Goal: Information Seeking & Learning: Learn about a topic

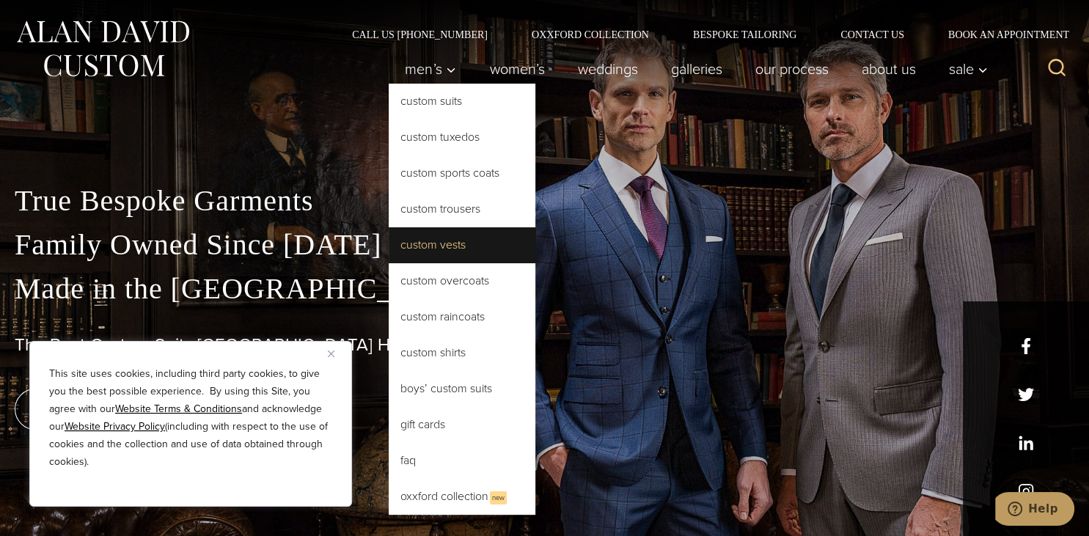
click at [420, 245] on link "Custom Vests" at bounding box center [462, 244] width 147 height 35
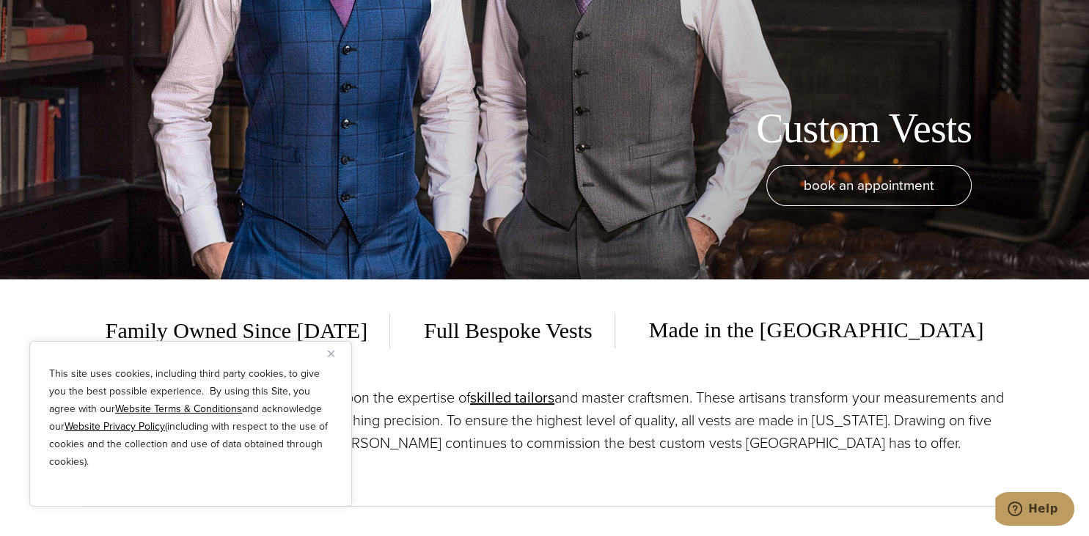
scroll to position [387, 0]
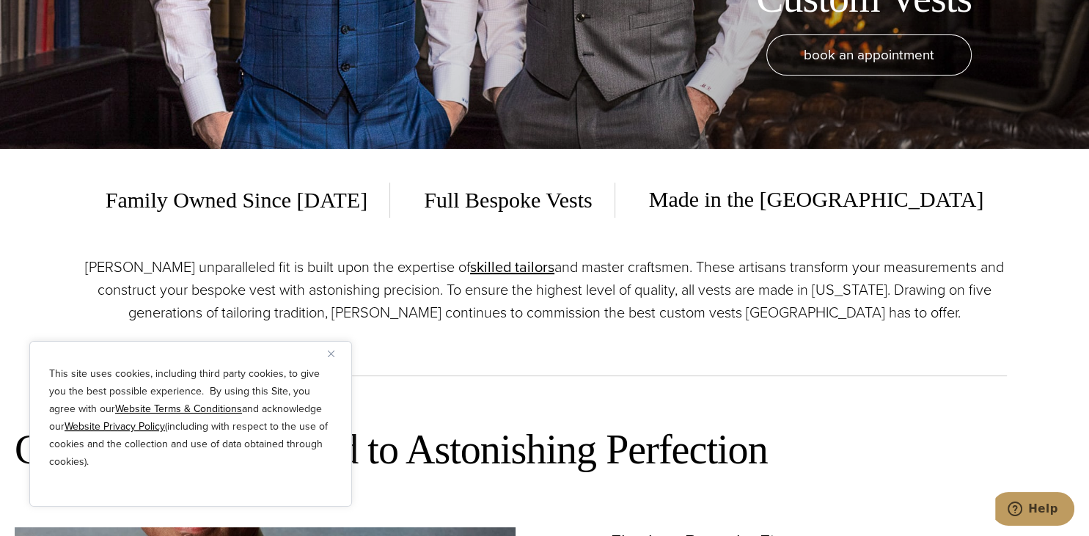
click at [331, 351] on img "Close" at bounding box center [331, 354] width 7 height 7
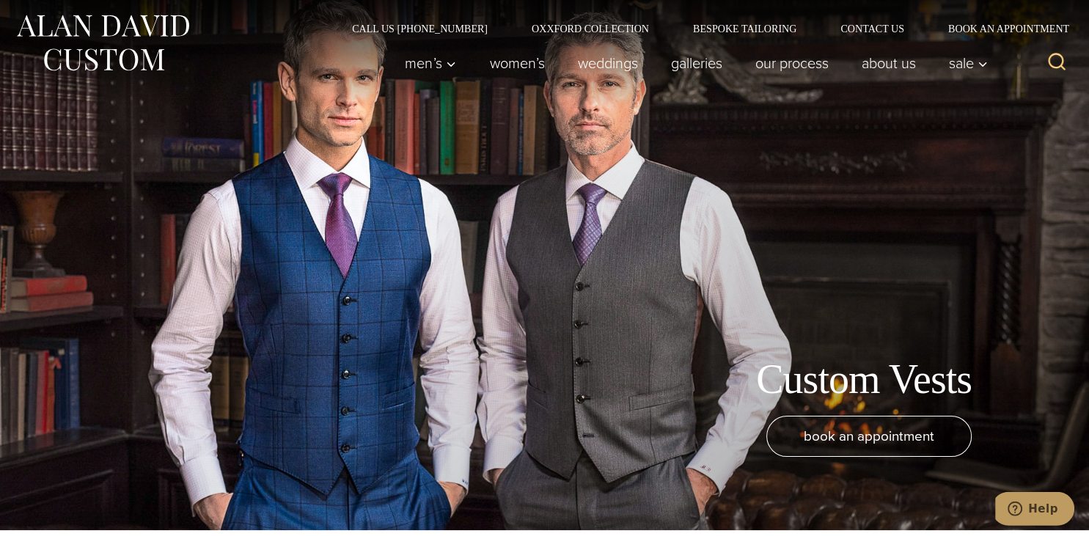
scroll to position [0, 0]
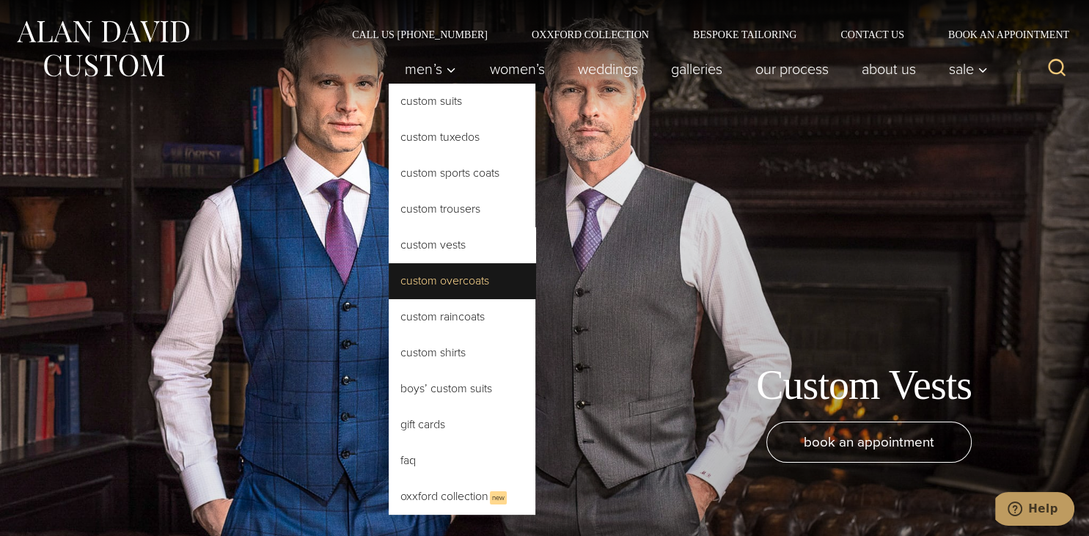
click at [428, 280] on link "Custom Overcoats" at bounding box center [462, 280] width 147 height 35
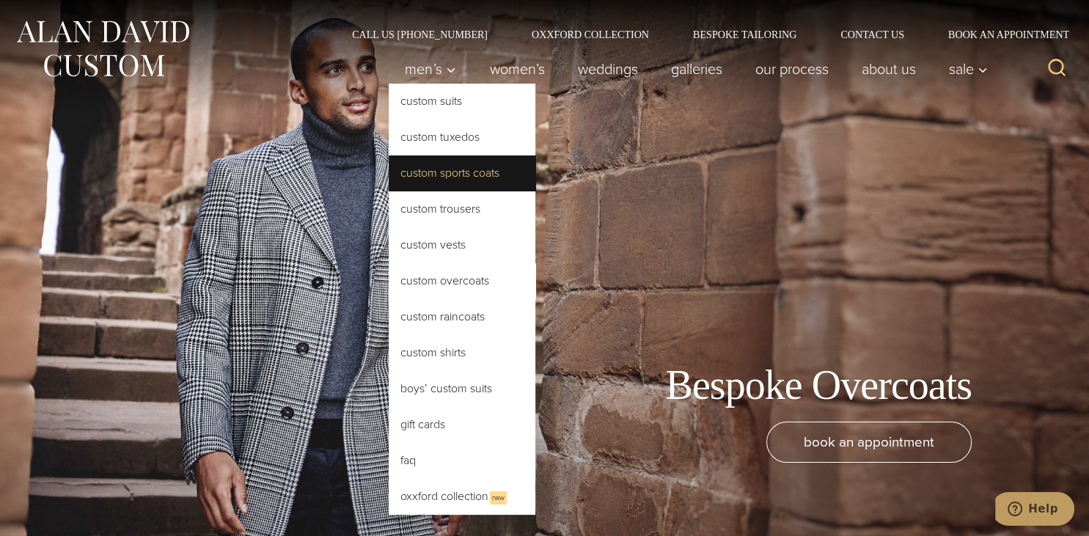
click at [425, 178] on link "Custom Sports Coats" at bounding box center [462, 173] width 147 height 35
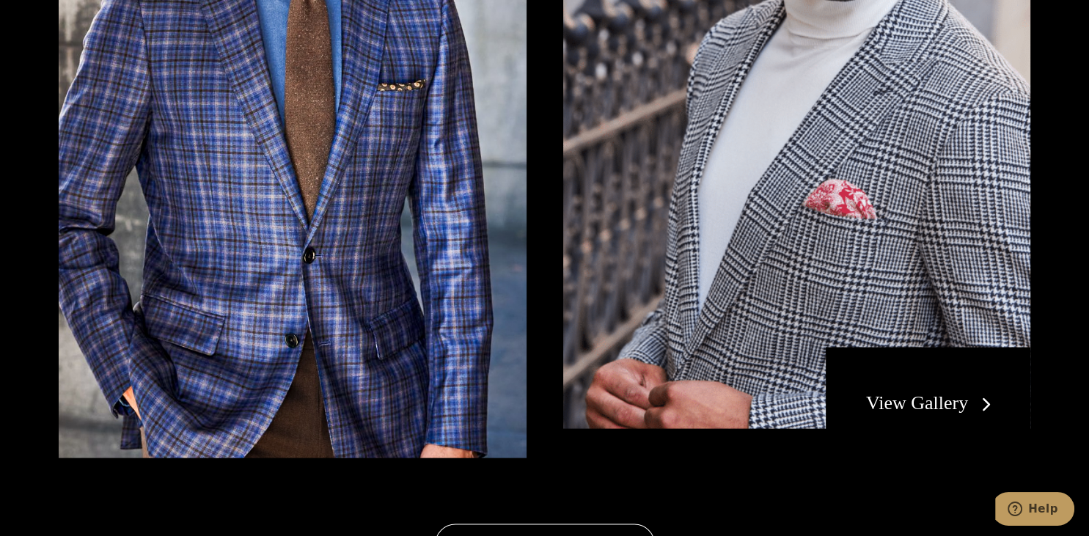
scroll to position [2788, 0]
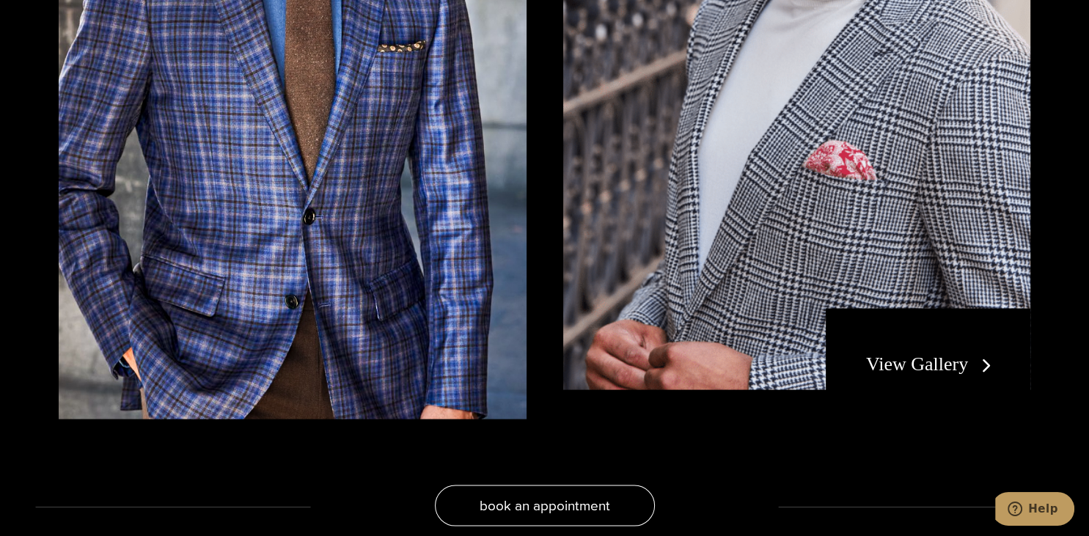
click at [912, 362] on link "View Gallery" at bounding box center [931, 364] width 131 height 21
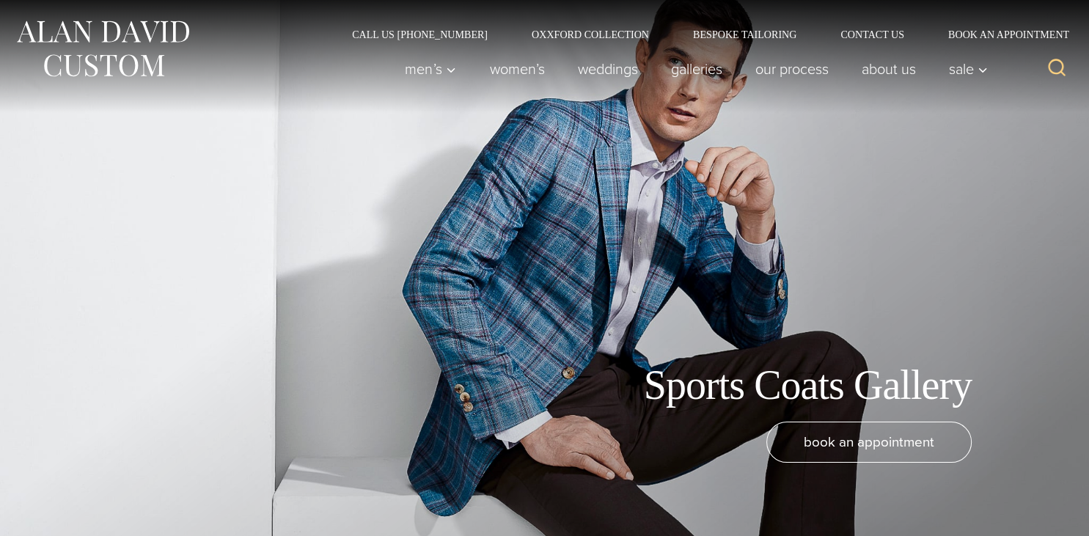
click at [549, 345] on div "Sports Coats Gallery book an appointment" at bounding box center [544, 268] width 1089 height 536
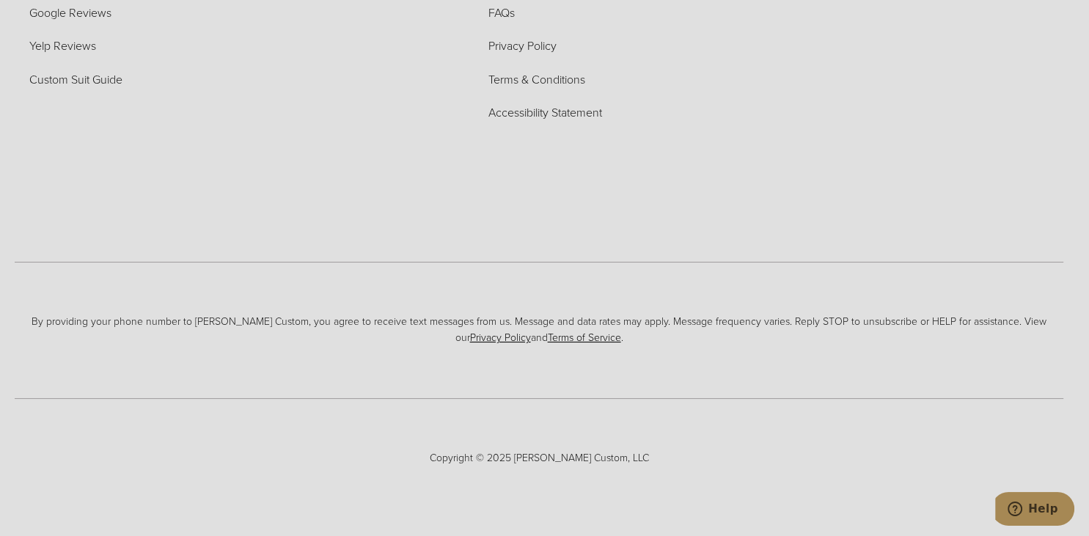
scroll to position [5447, 0]
